Goal: Task Accomplishment & Management: Use online tool/utility

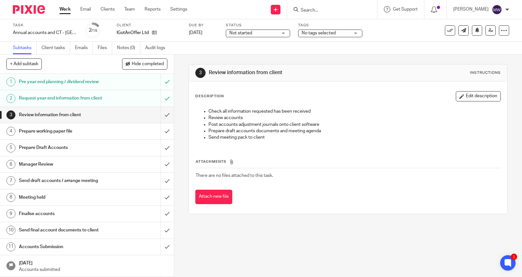
click at [324, 12] on input "Search" at bounding box center [329, 11] width 58 height 6
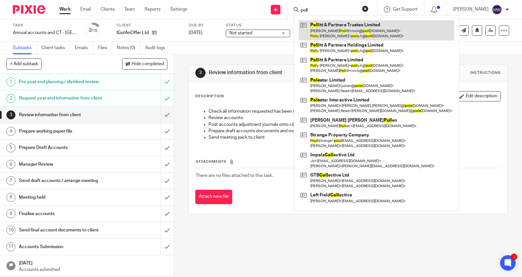
type input "poll"
click at [343, 26] on link at bounding box center [376, 30] width 155 height 20
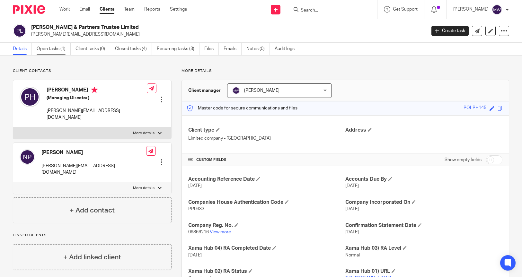
click at [50, 50] on link "Open tasks (1)" at bounding box center [54, 49] width 34 height 13
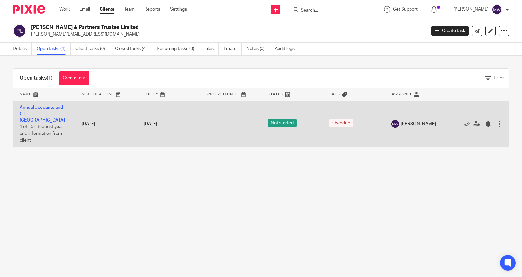
click at [44, 105] on link "Annual accounts and CT - [GEOGRAPHIC_DATA]" at bounding box center [42, 114] width 45 height 18
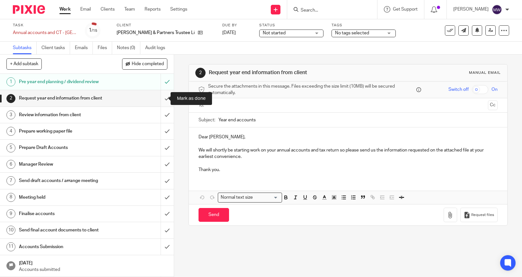
click at [159, 99] on input "submit" at bounding box center [87, 98] width 174 height 16
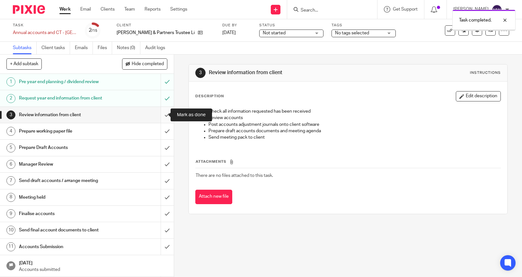
click at [161, 115] on input "submit" at bounding box center [87, 115] width 174 height 16
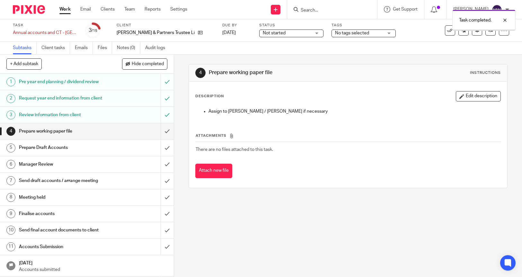
click at [160, 130] on input "submit" at bounding box center [87, 131] width 174 height 16
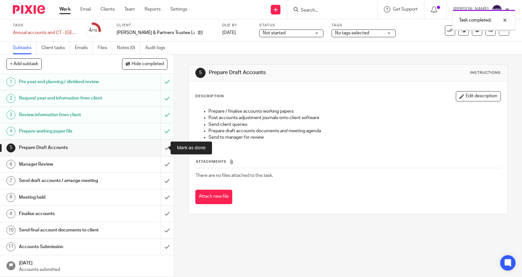
click at [162, 146] on input "submit" at bounding box center [87, 148] width 174 height 16
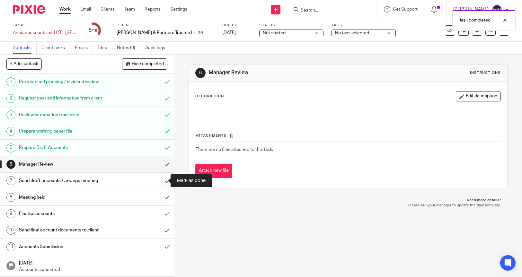
click at [160, 181] on input "submit" at bounding box center [87, 181] width 174 height 16
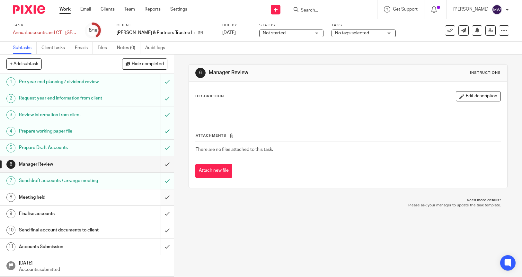
click at [161, 197] on input "submit" at bounding box center [87, 198] width 174 height 16
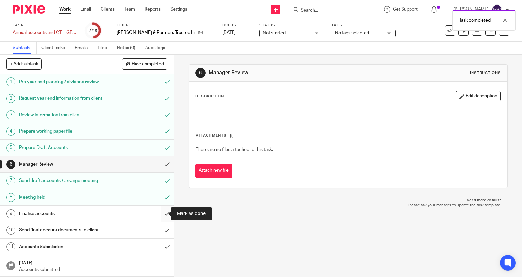
click at [161, 212] on input "submit" at bounding box center [87, 214] width 174 height 16
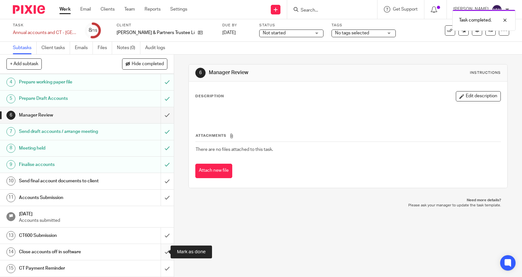
click at [162, 251] on input "submit" at bounding box center [87, 252] width 174 height 16
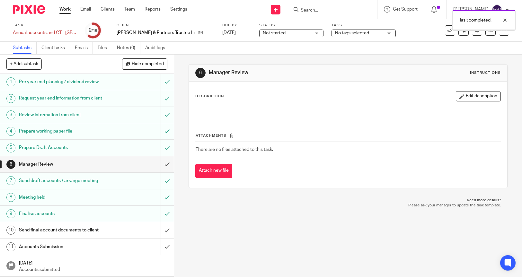
scroll to position [49, 0]
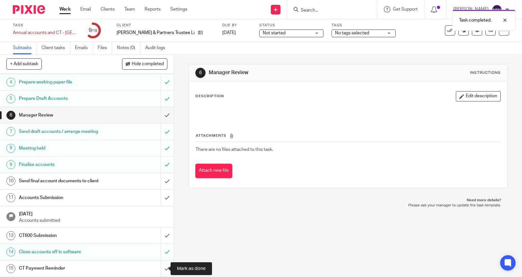
click at [159, 270] on input "submit" at bounding box center [87, 268] width 174 height 16
